Goal: Complete application form: Complete application form

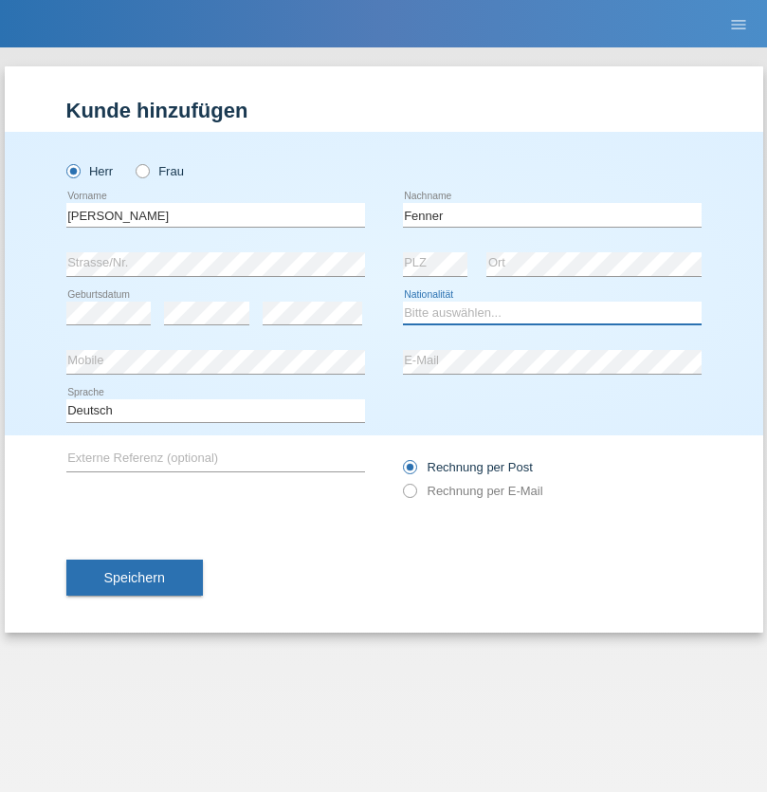
select select "CH"
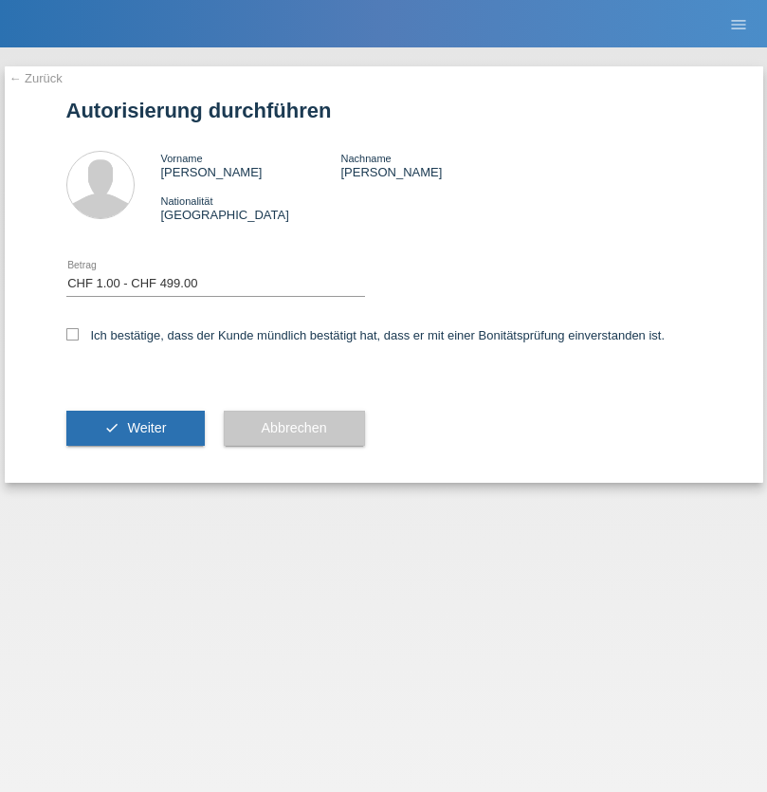
select select "1"
checkbox input "true"
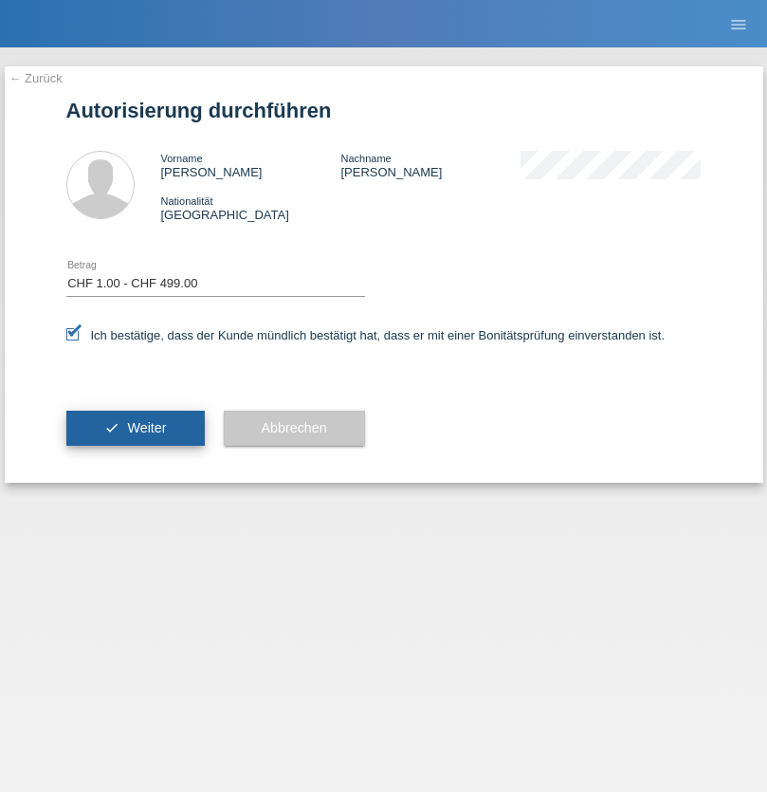
click at [135, 428] on span "Weiter" at bounding box center [146, 427] width 39 height 15
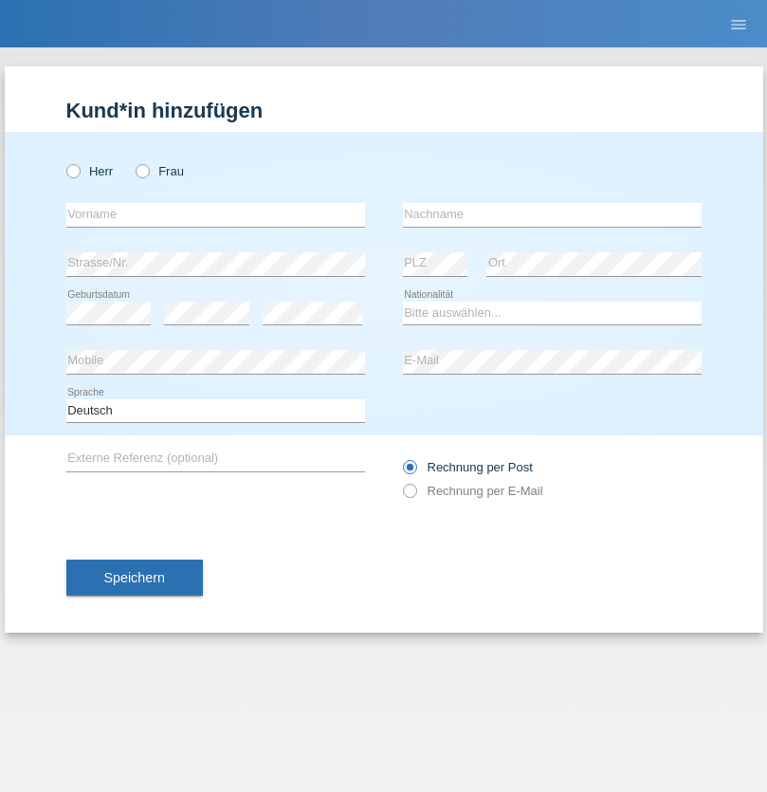
radio input "true"
click at [215, 214] on input "text" at bounding box center [215, 215] width 299 height 24
type input "naime"
click at [552, 214] on input "text" at bounding box center [552, 215] width 299 height 24
type input "llugiqi"
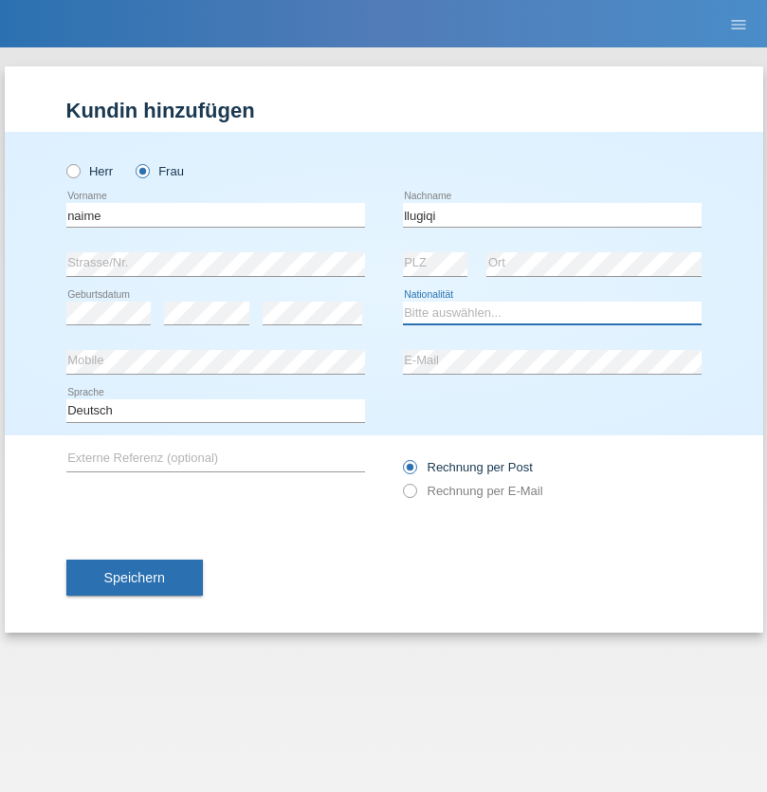
select select "CH"
radio input "true"
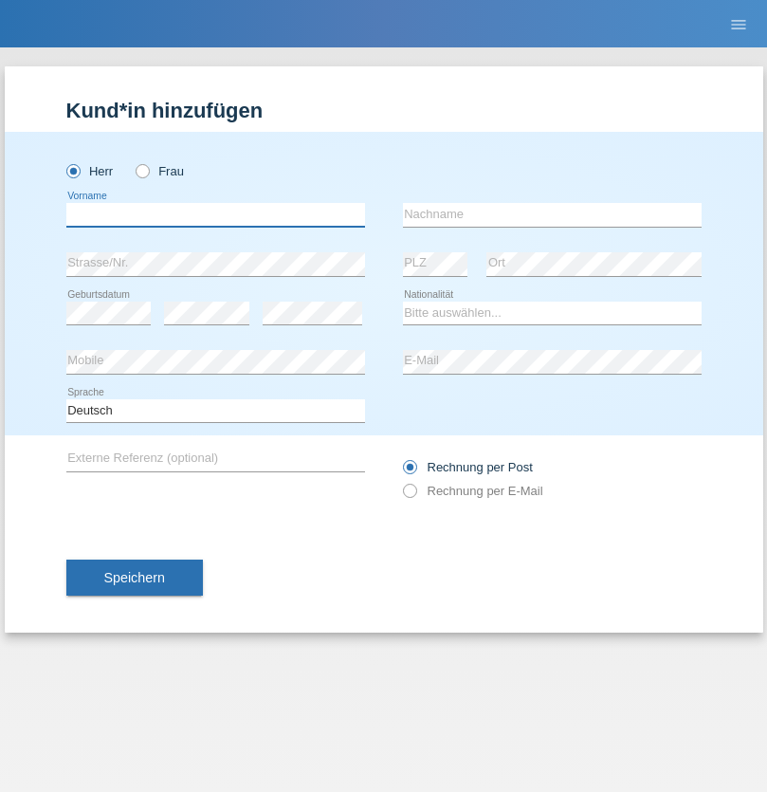
click at [215, 214] on input "text" at bounding box center [215, 215] width 299 height 24
type input "[PERSON_NAME]"
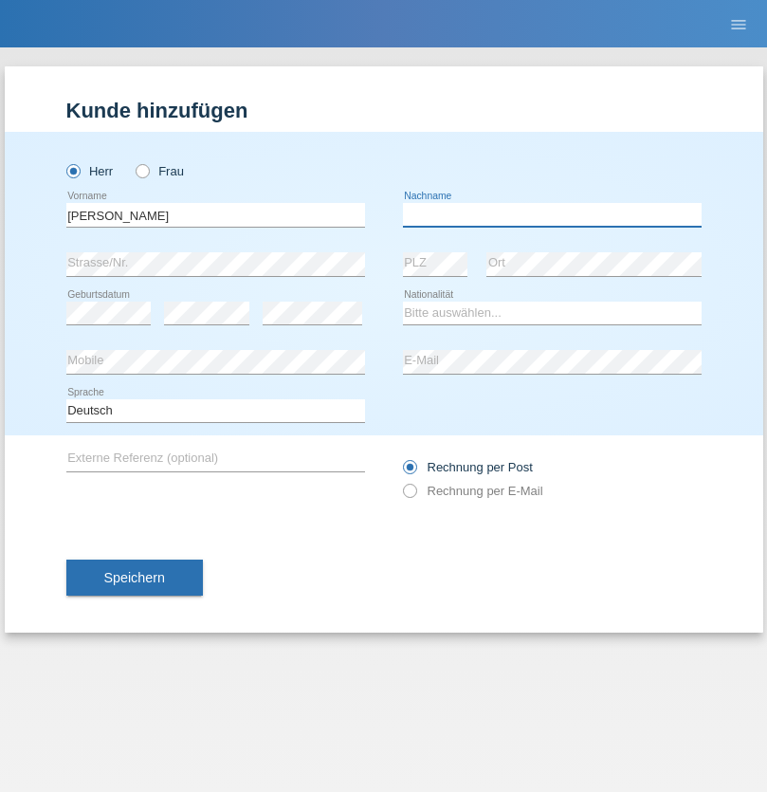
click at [552, 214] on input "text" at bounding box center [552, 215] width 299 height 24
type input "[PERSON_NAME]"
select select "PL"
select select "C"
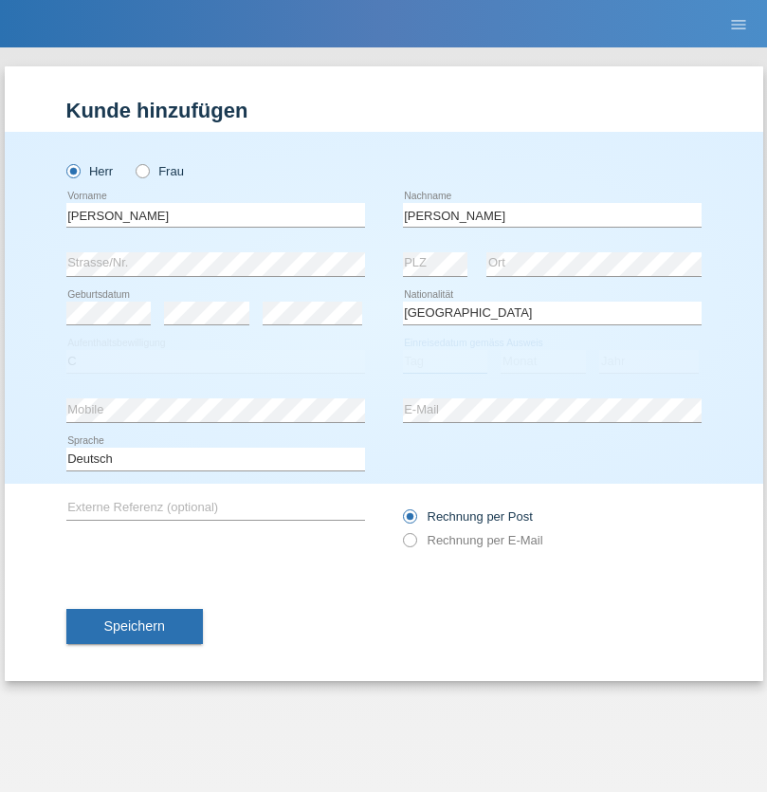
select select "11"
select select "01"
select select "2007"
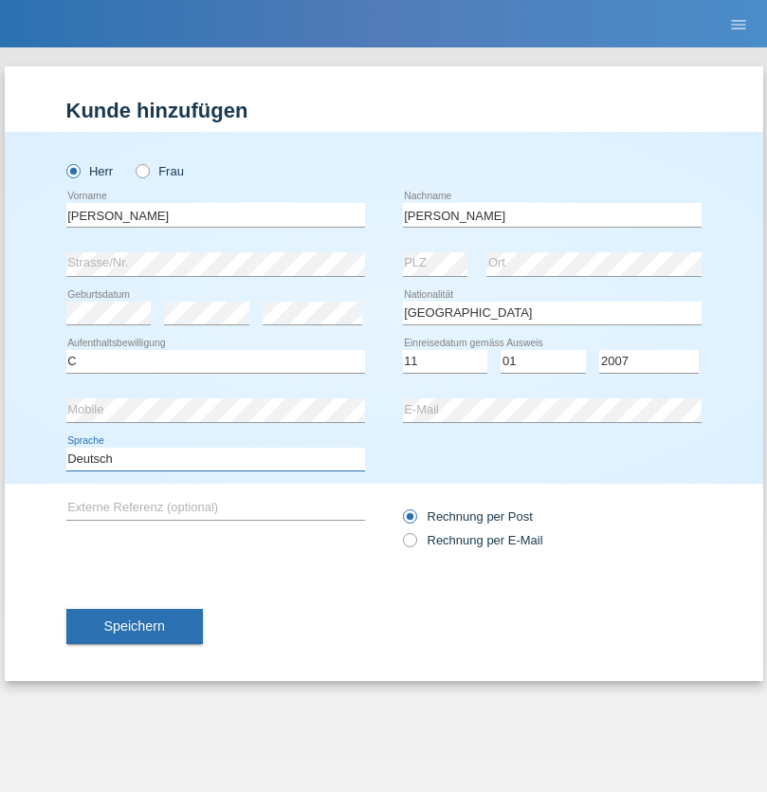
select select "en"
